Goal: Use online tool/utility: Use online tool/utility

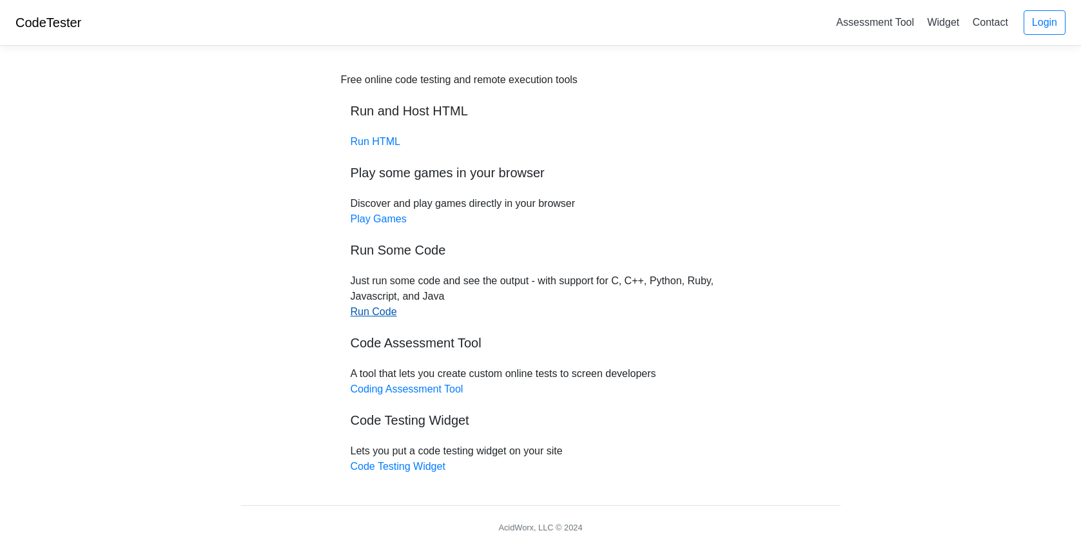
click at [362, 309] on link "Run Code" at bounding box center [374, 311] width 46 height 11
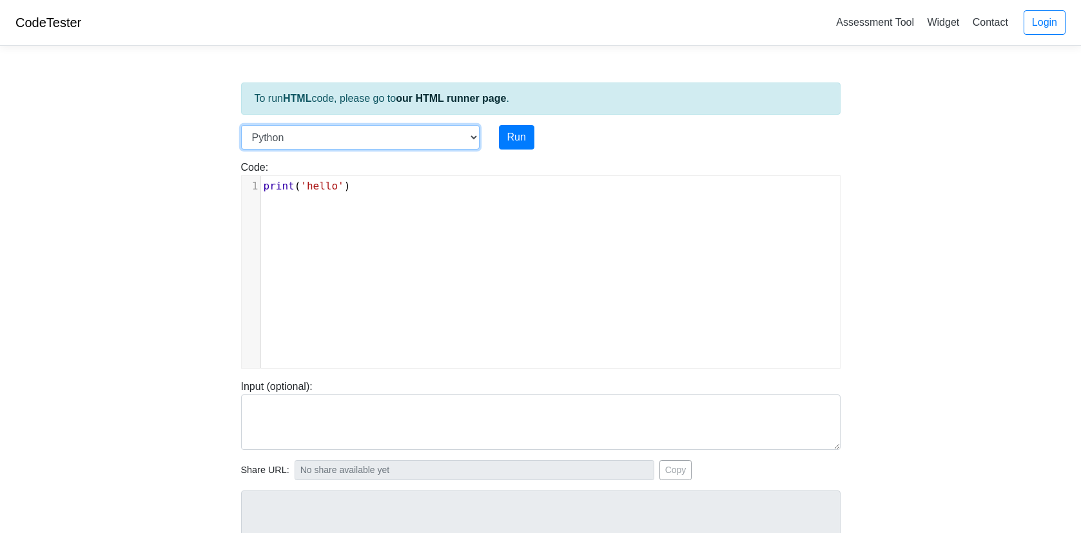
click at [477, 140] on select "C C++ Go Java Javascript Python Ruby" at bounding box center [360, 137] width 239 height 25
select select "c"
click at [241, 125] on select "C C++ Go Java Javascript Python Ruby" at bounding box center [360, 137] width 239 height 25
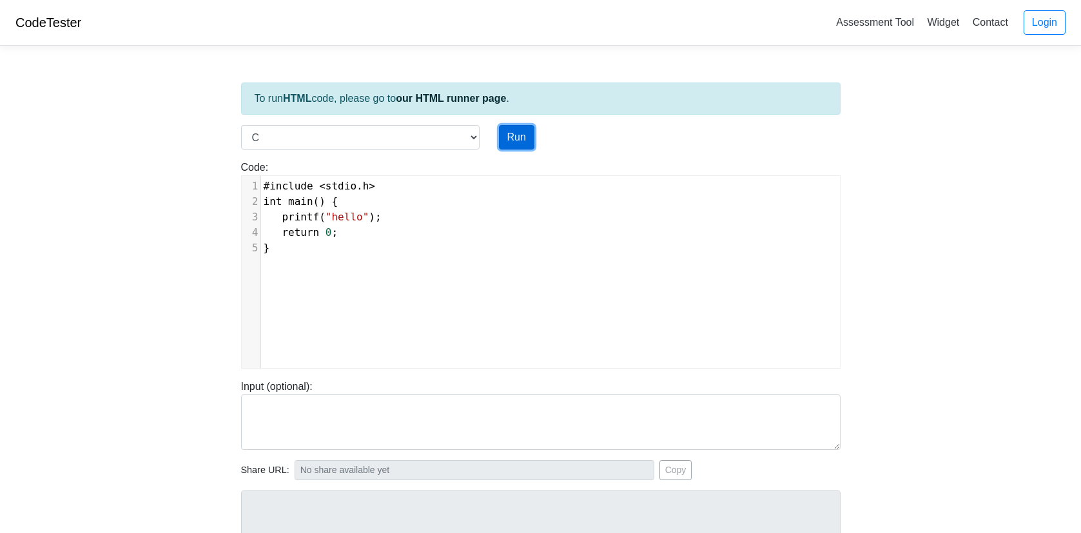
click at [515, 132] on button "Run" at bounding box center [516, 137] width 35 height 25
type input "https://codetester.io/runner?s=j2XjVK1eXy"
type textarea "Stdout: hello"
